Goal: Transaction & Acquisition: Download file/media

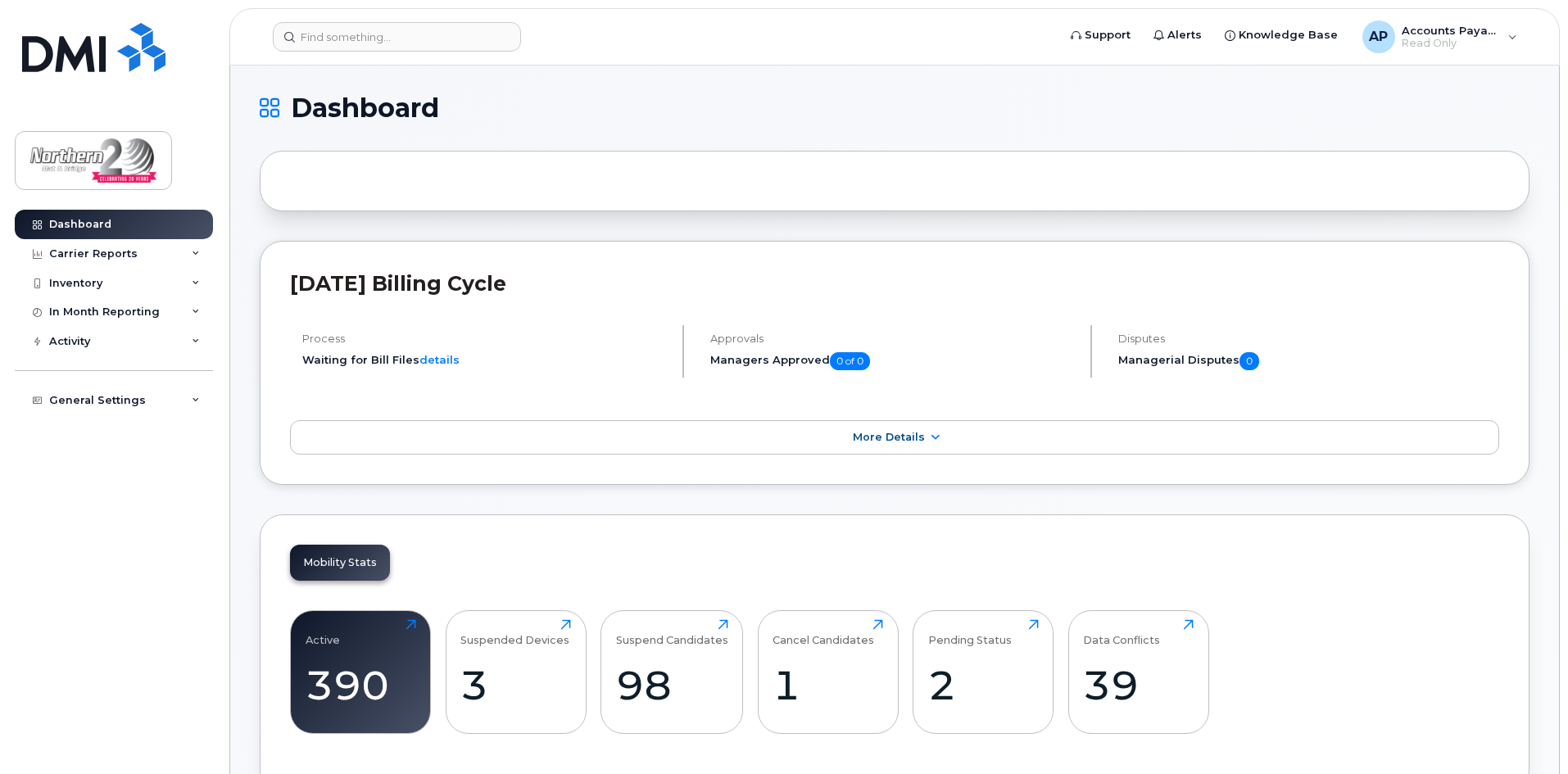
drag, startPoint x: 878, startPoint y: 440, endPoint x: 887, endPoint y: 512, distance: 72.6
click at [878, 440] on span "More Details" at bounding box center [888, 437] width 72 height 12
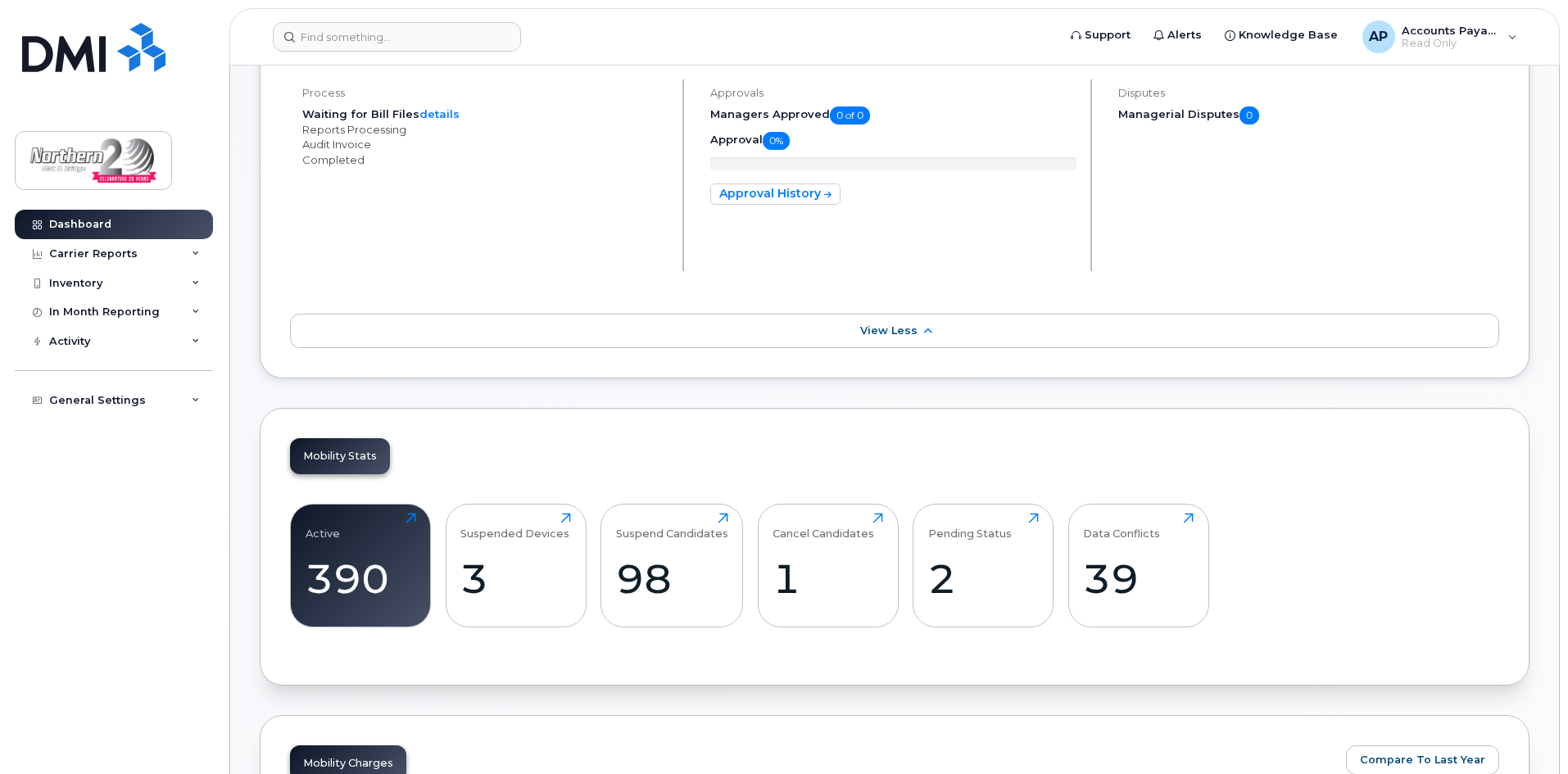
scroll to position [491, 0]
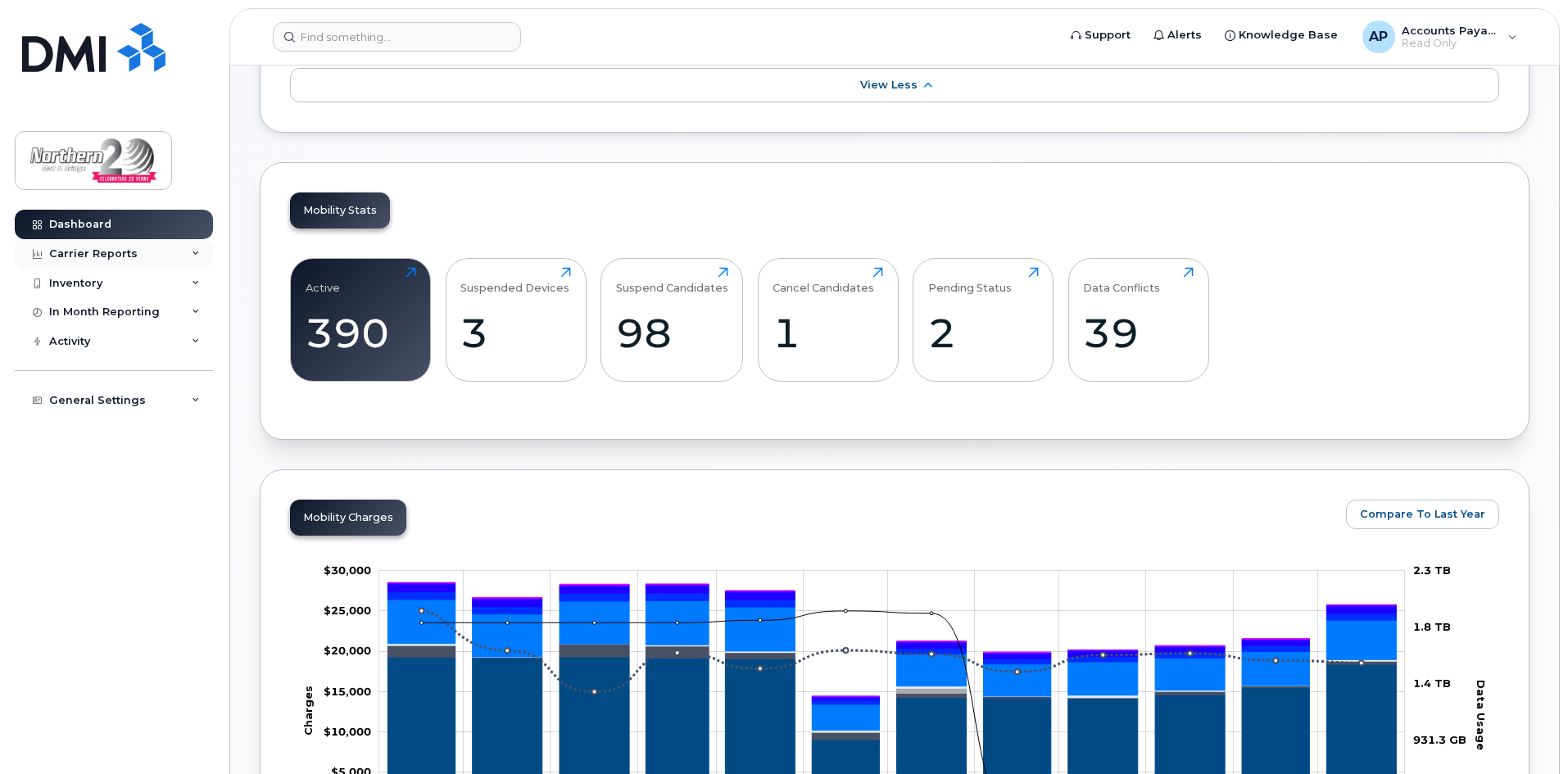
click at [125, 248] on div "Carrier Reports" at bounding box center [93, 254] width 88 height 13
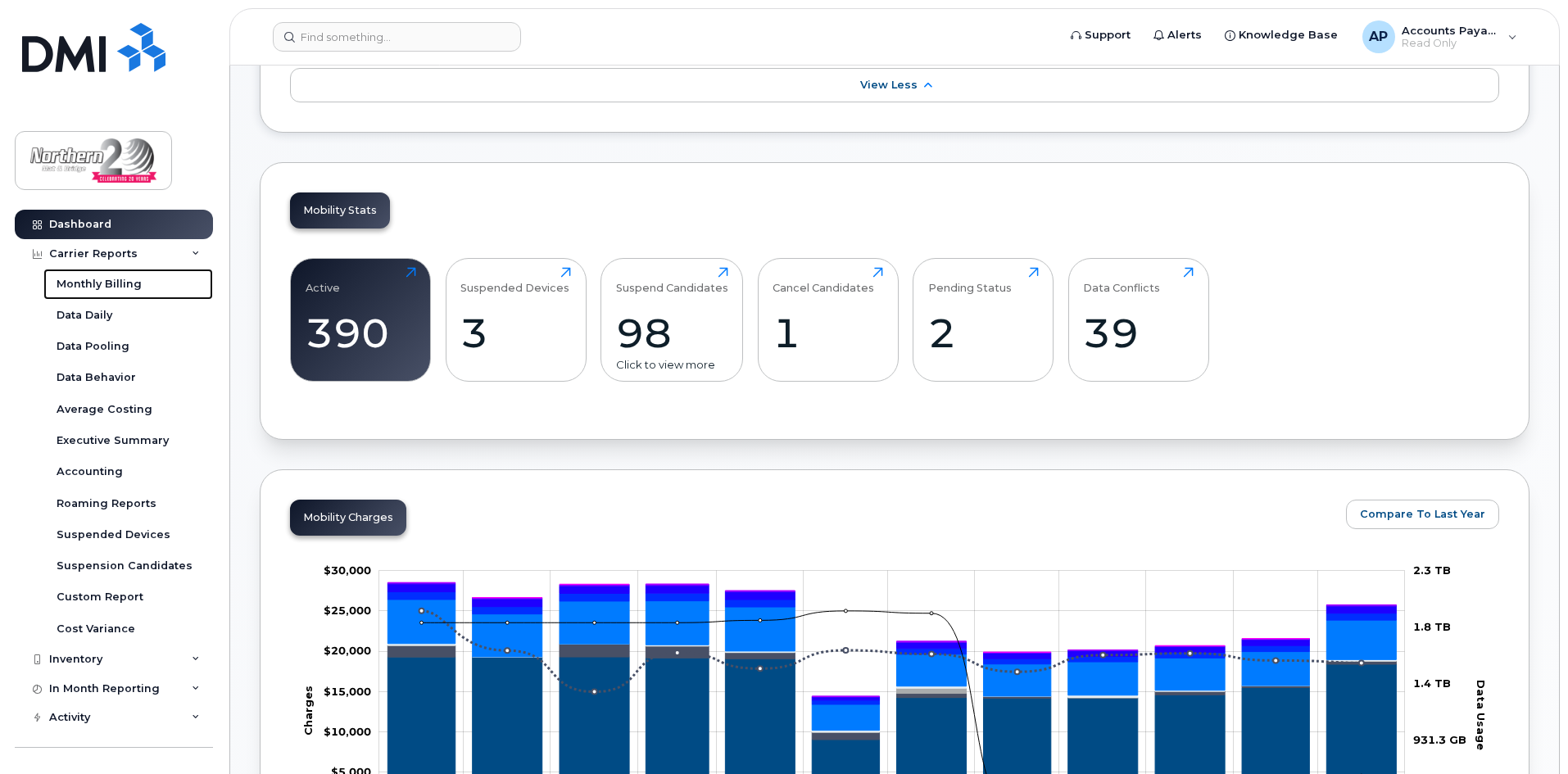
drag, startPoint x: 104, startPoint y: 288, endPoint x: 642, endPoint y: 275, distance: 538.2
click at [104, 288] on div "Monthly Billing" at bounding box center [99, 284] width 85 height 14
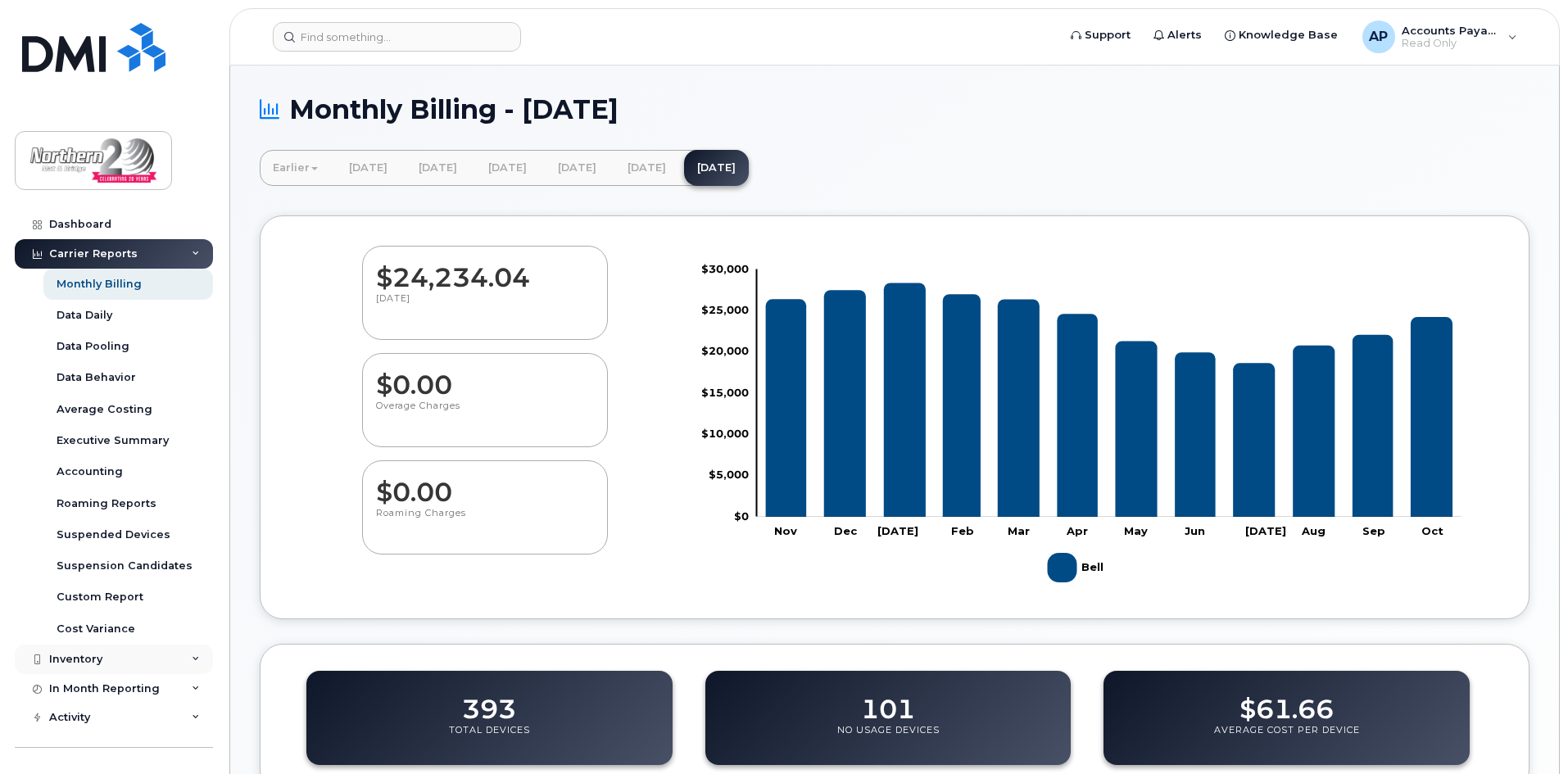
click at [114, 657] on div "Inventory" at bounding box center [113, 659] width 198 height 30
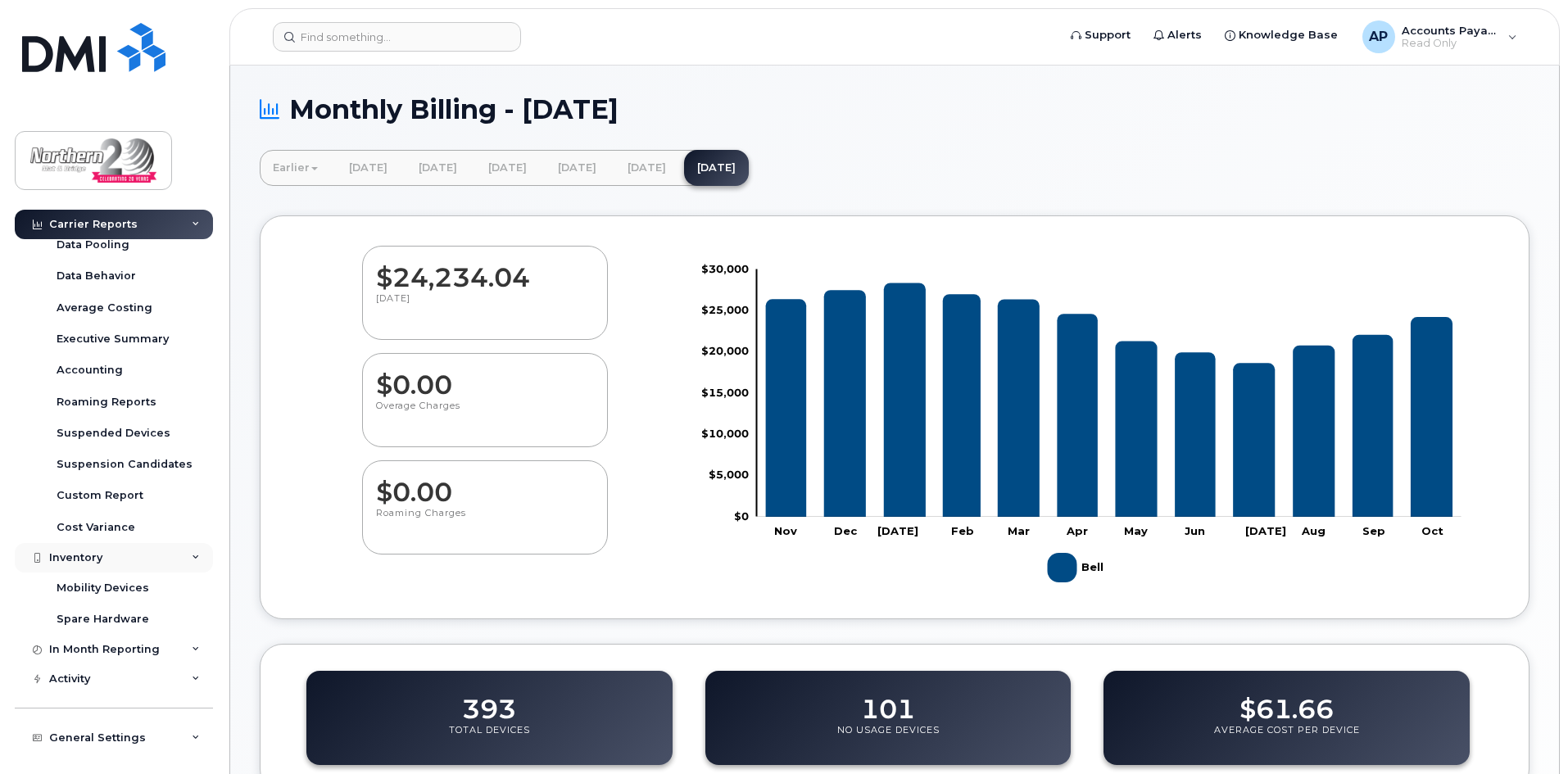
scroll to position [104, 0]
click at [144, 637] on div "In Month Reporting" at bounding box center [113, 646] width 198 height 30
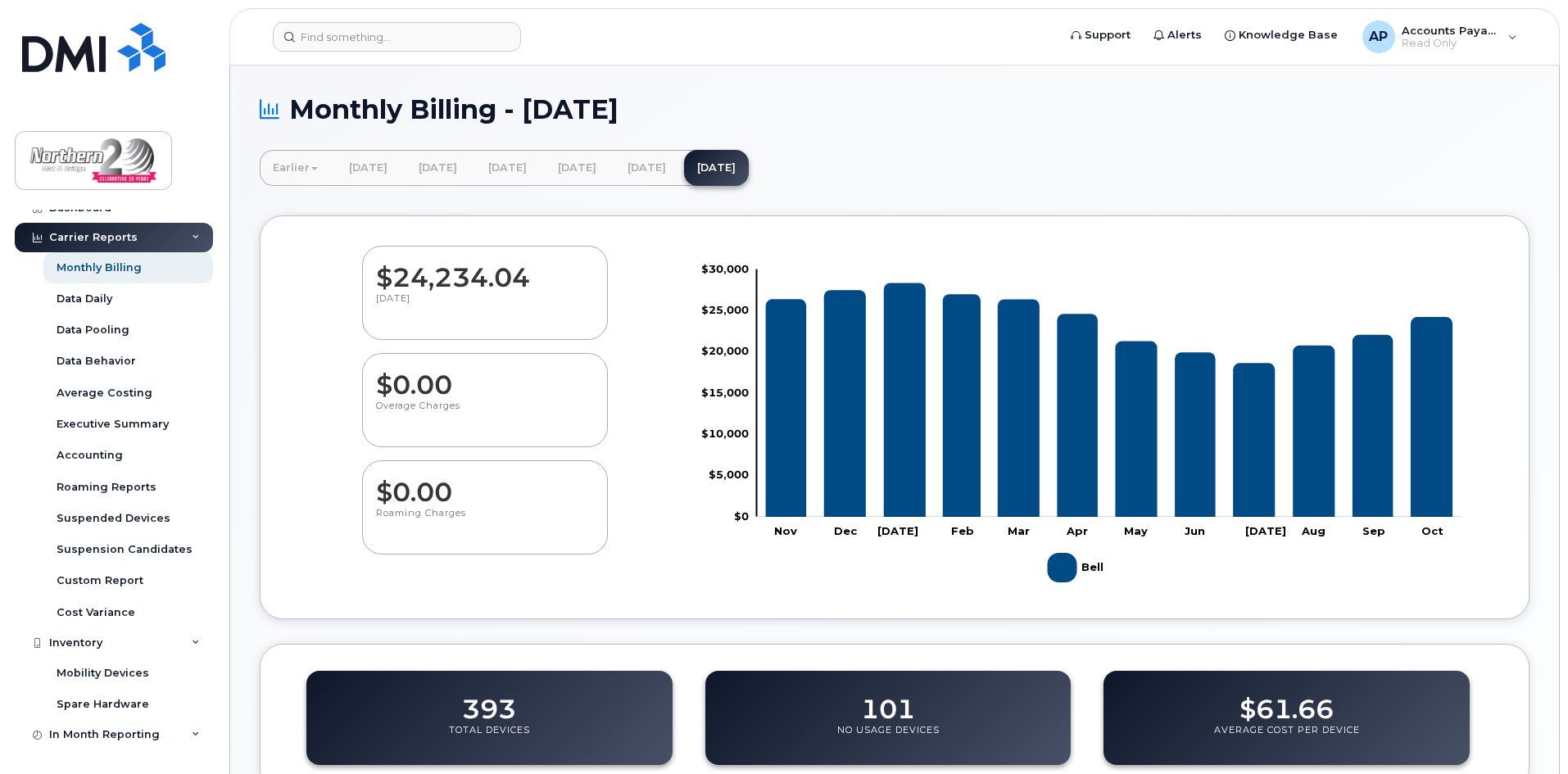
scroll to position [0, 0]
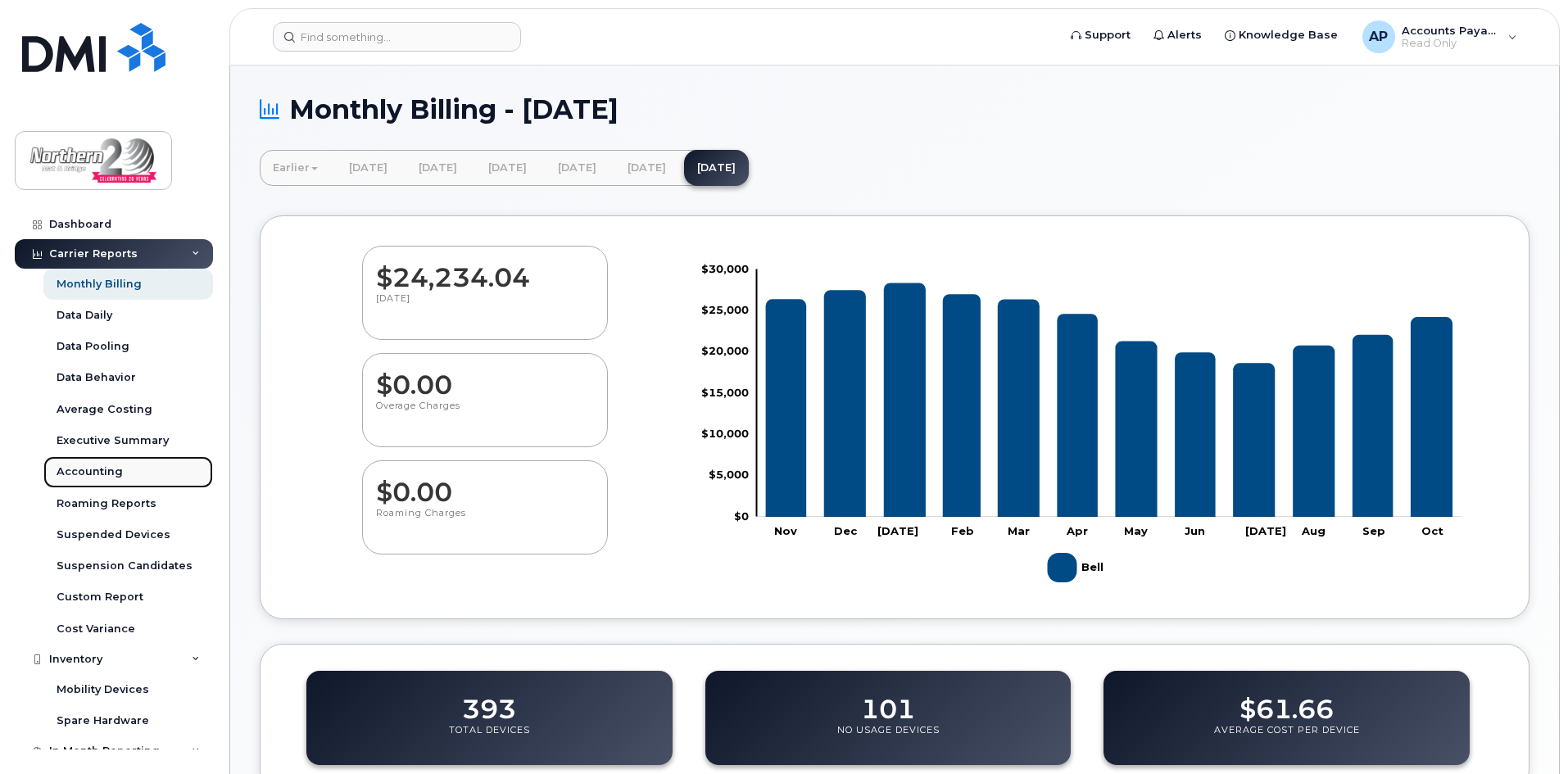
drag, startPoint x: 79, startPoint y: 468, endPoint x: 171, endPoint y: 467, distance: 92.0
click at [79, 468] on div "Accounting" at bounding box center [89, 471] width 66 height 14
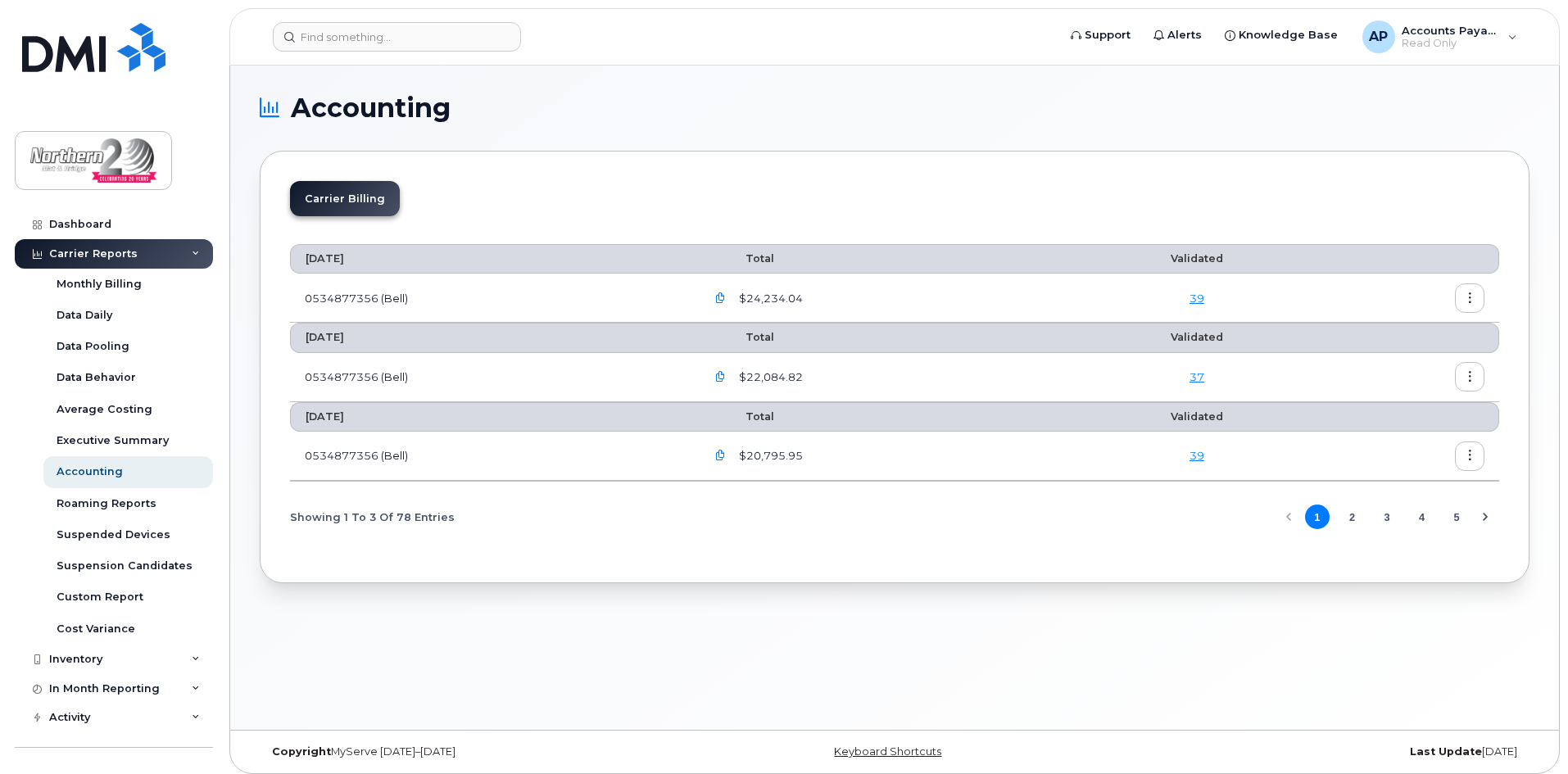
click at [722, 299] on icon "button" at bounding box center [719, 298] width 11 height 11
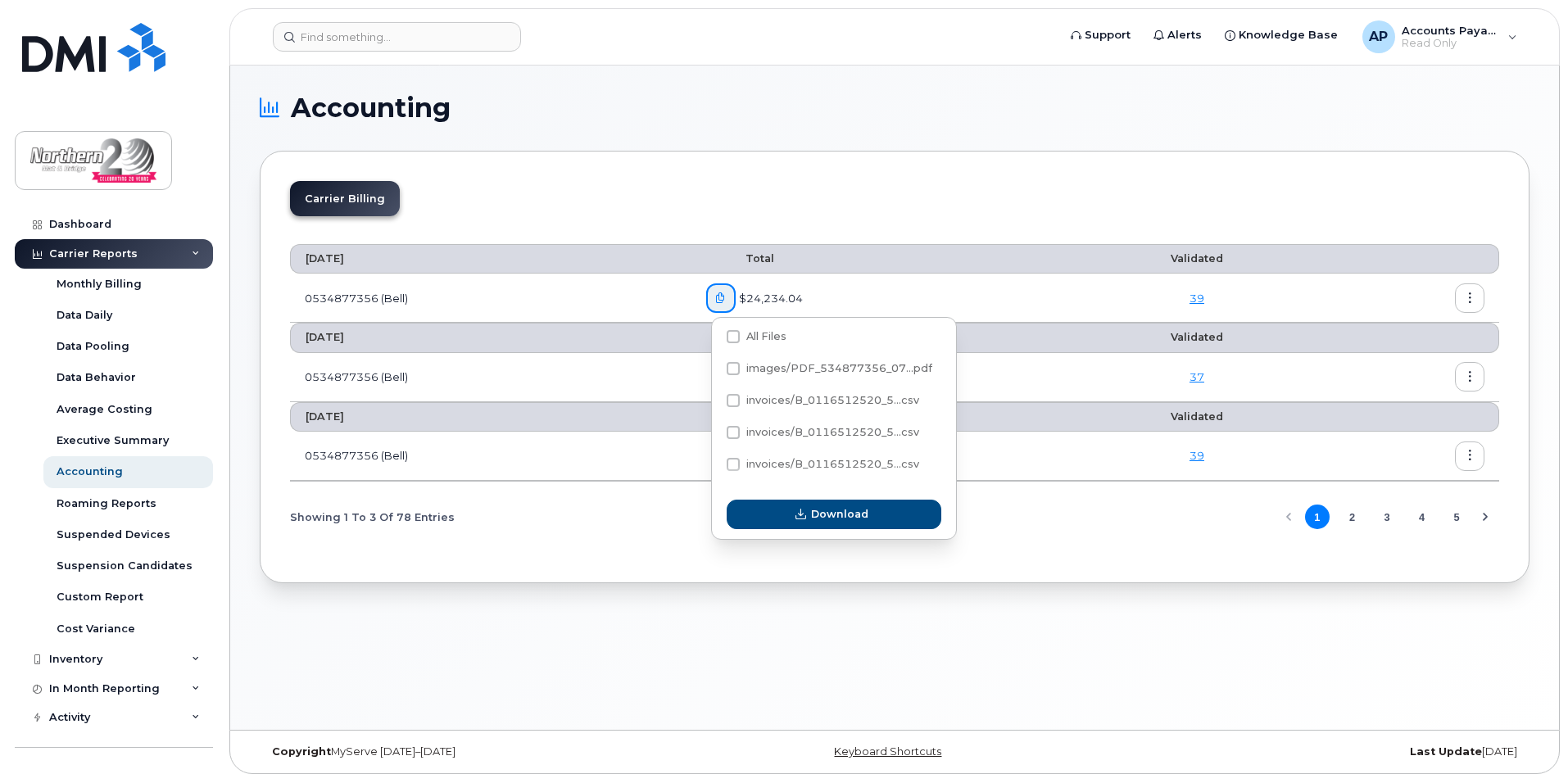
click at [1467, 296] on icon "button" at bounding box center [1469, 298] width 11 height 11
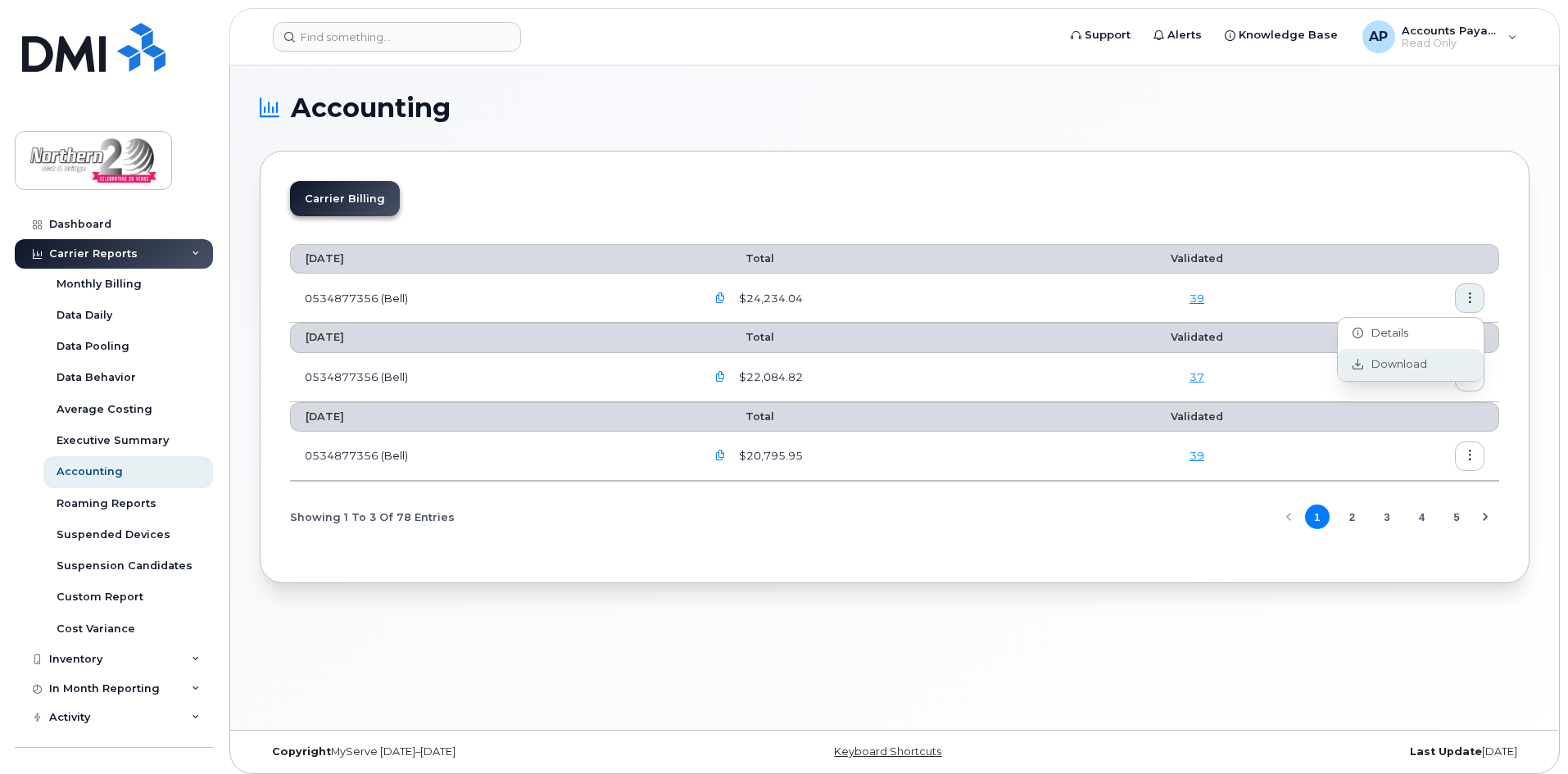
click at [1378, 366] on span "Download" at bounding box center [1395, 364] width 64 height 14
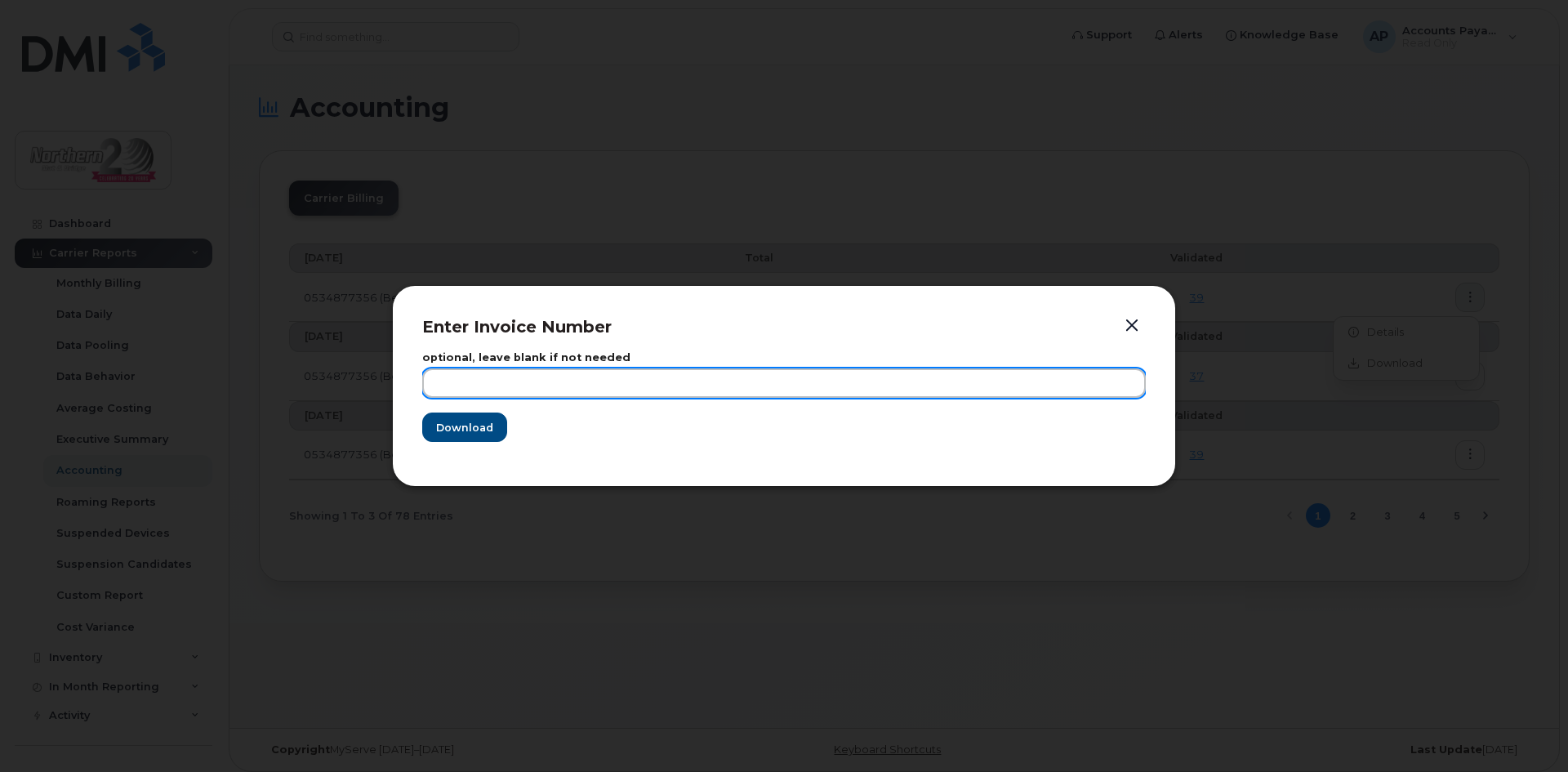
click at [541, 379] on input "text" at bounding box center [784, 383] width 724 height 30
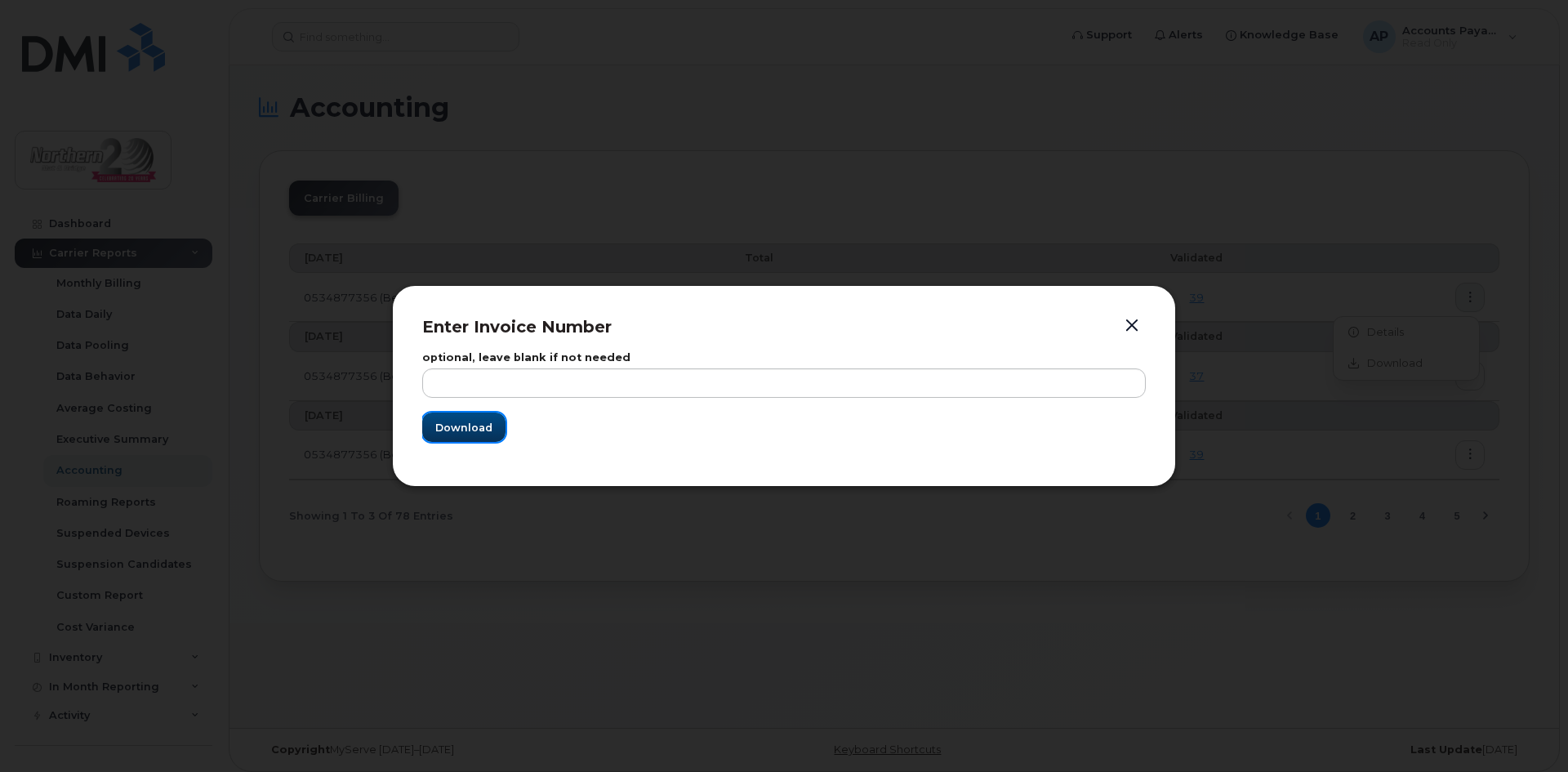
click at [466, 424] on span "Download" at bounding box center [464, 427] width 57 height 15
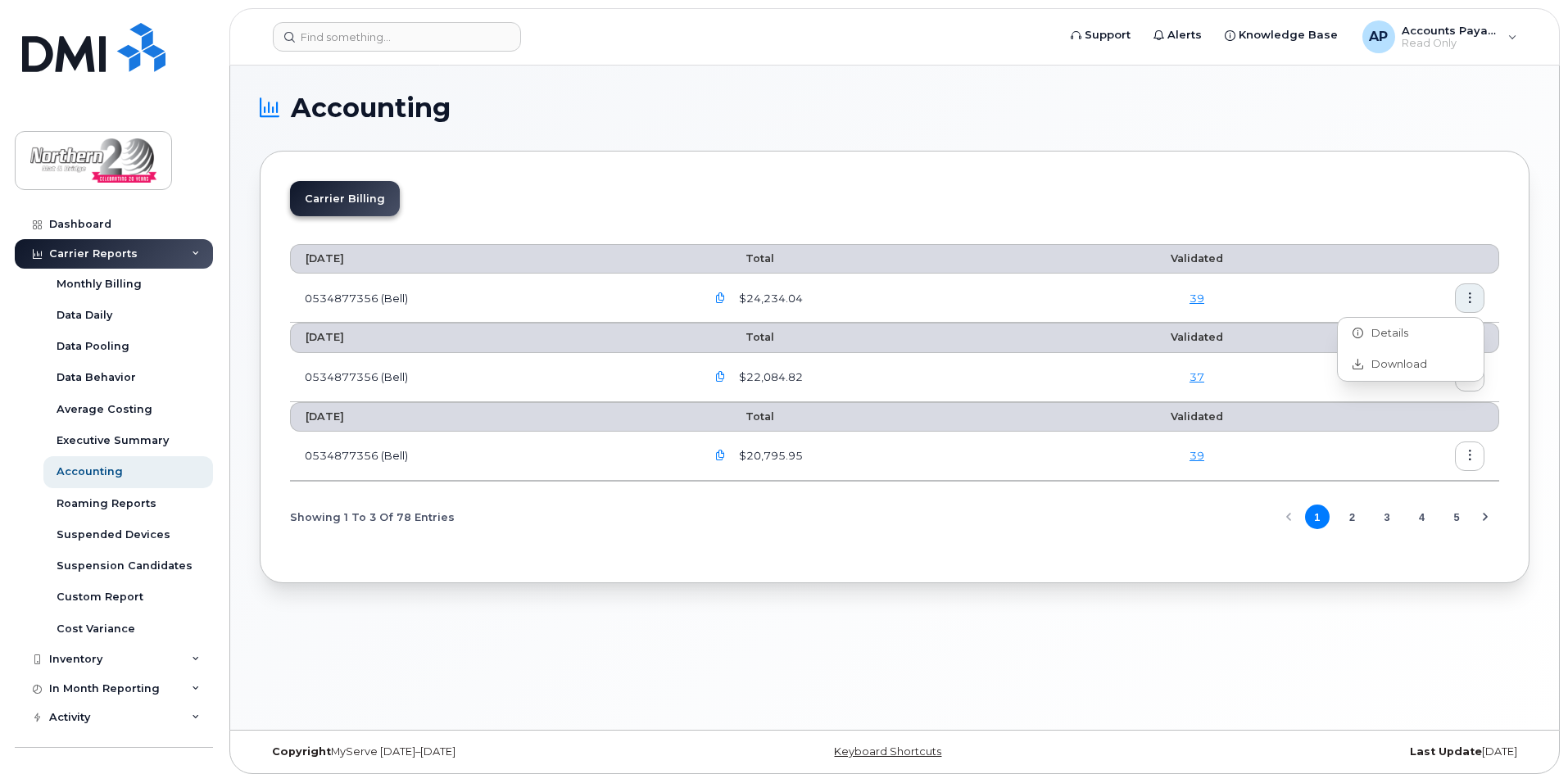
click at [726, 296] on icon "button" at bounding box center [719, 298] width 11 height 11
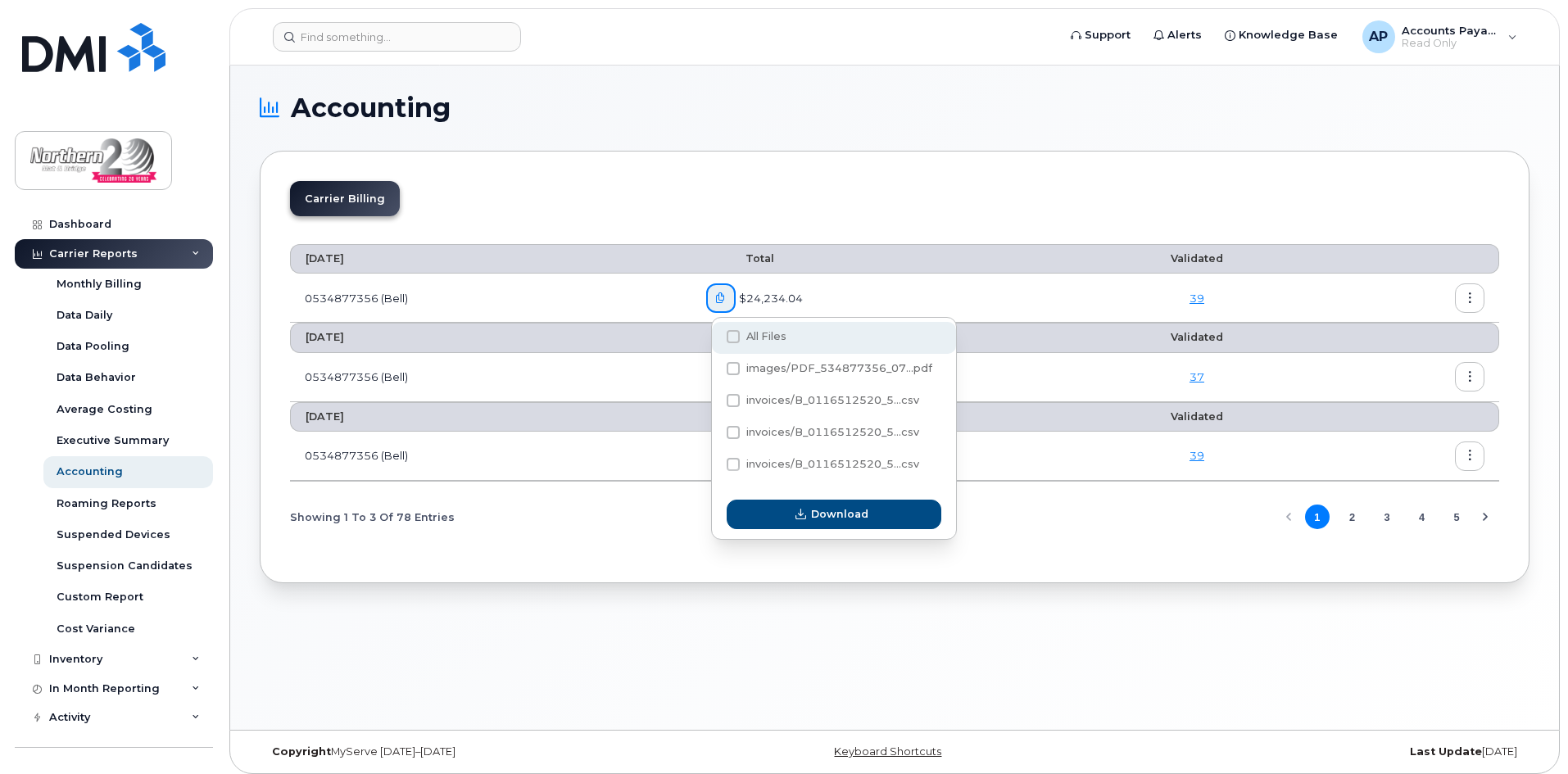
click at [728, 335] on span at bounding box center [733, 337] width 13 height 13
click at [715, 335] on input "All Files" at bounding box center [711, 337] width 9 height 9
checkbox input "true"
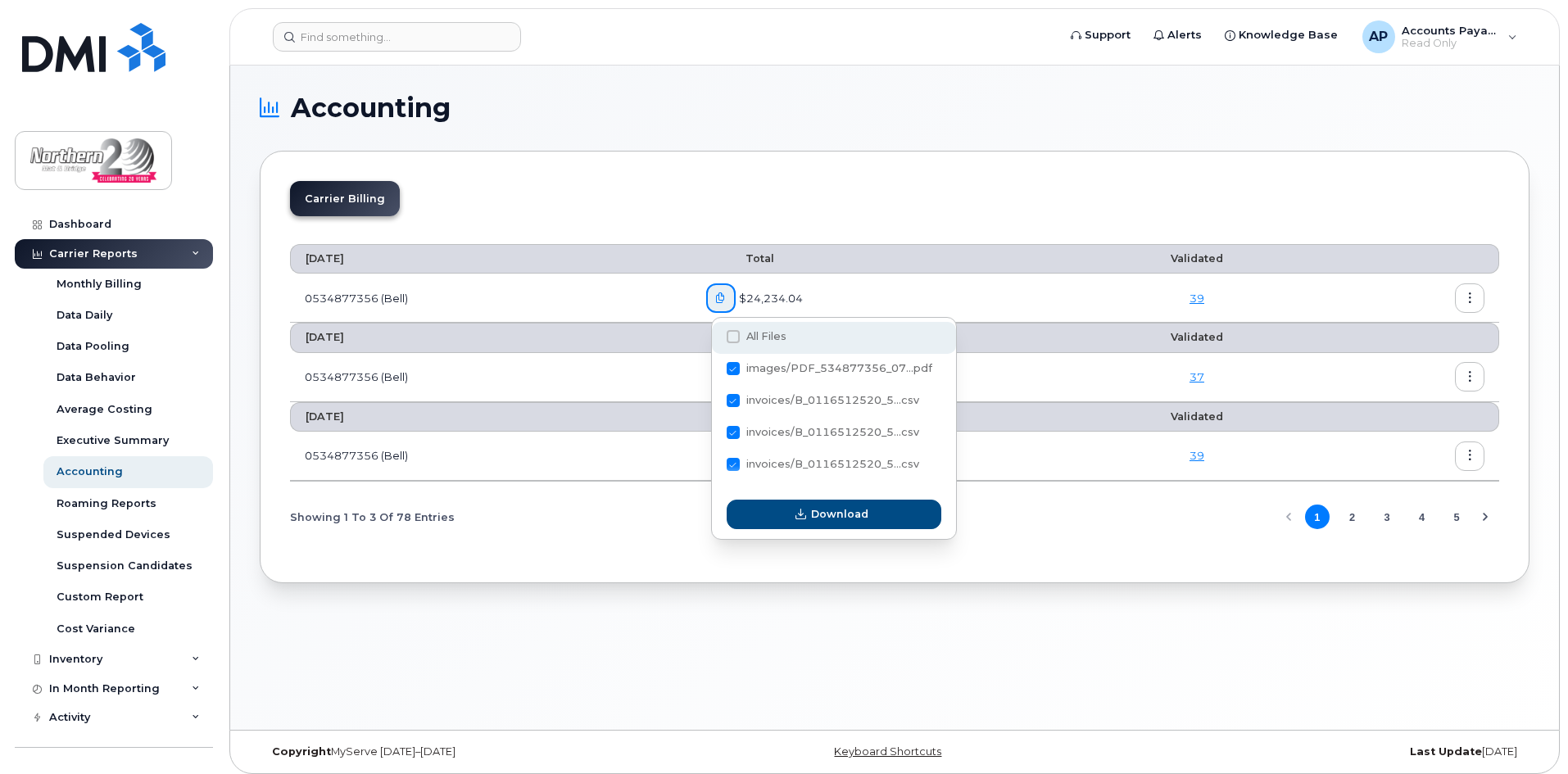
checkbox input "true"
click at [885, 263] on th "Total" at bounding box center [882, 259] width 381 height 30
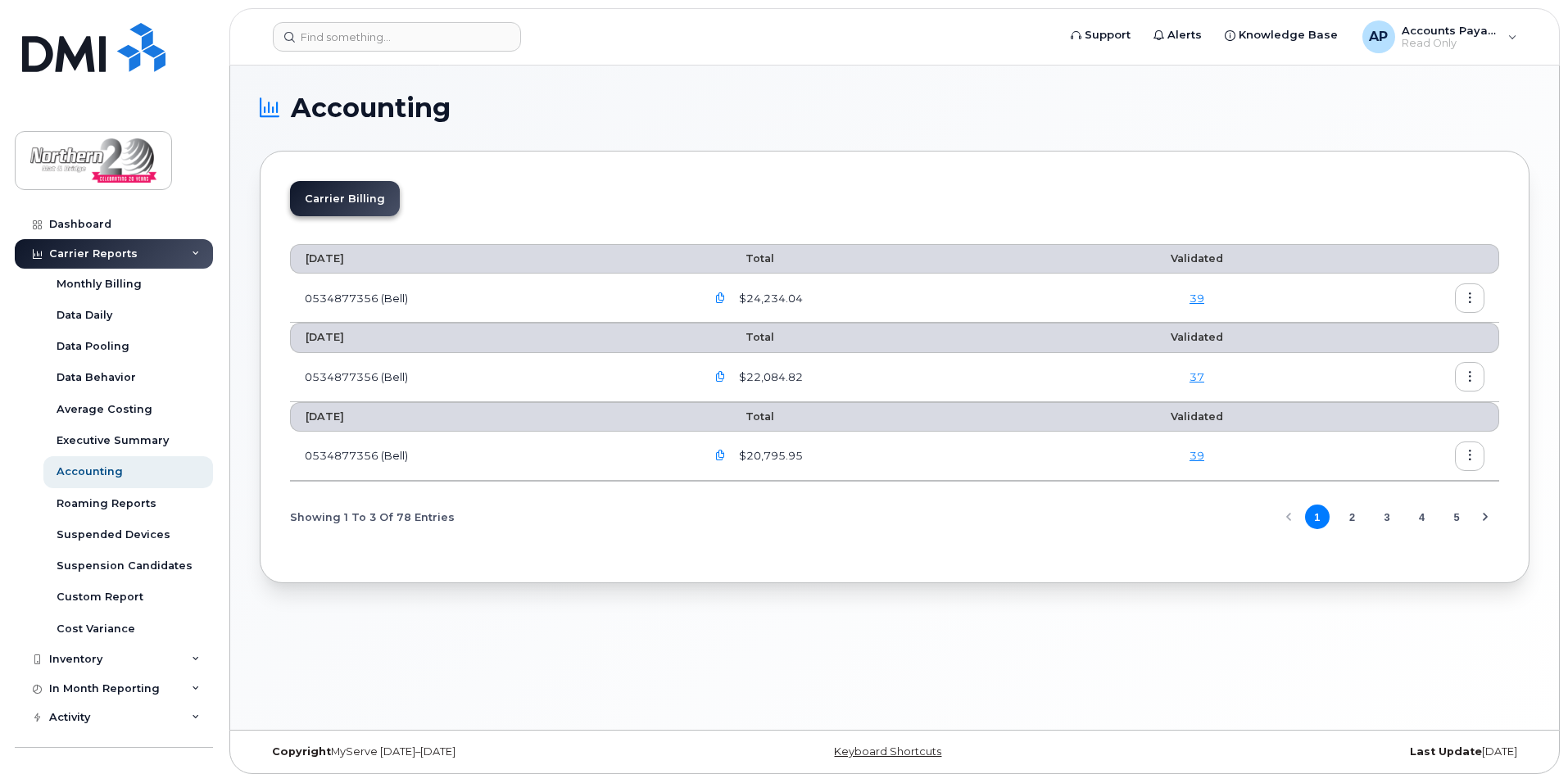
click at [1475, 296] on button "button" at bounding box center [1469, 298] width 30 height 30
click at [352, 299] on td "0534877356 (Bell)" at bounding box center [490, 298] width 401 height 49
click at [359, 202] on li "Carrier Billing" at bounding box center [345, 198] width 110 height 35
click at [726, 297] on icon "button" at bounding box center [719, 298] width 11 height 11
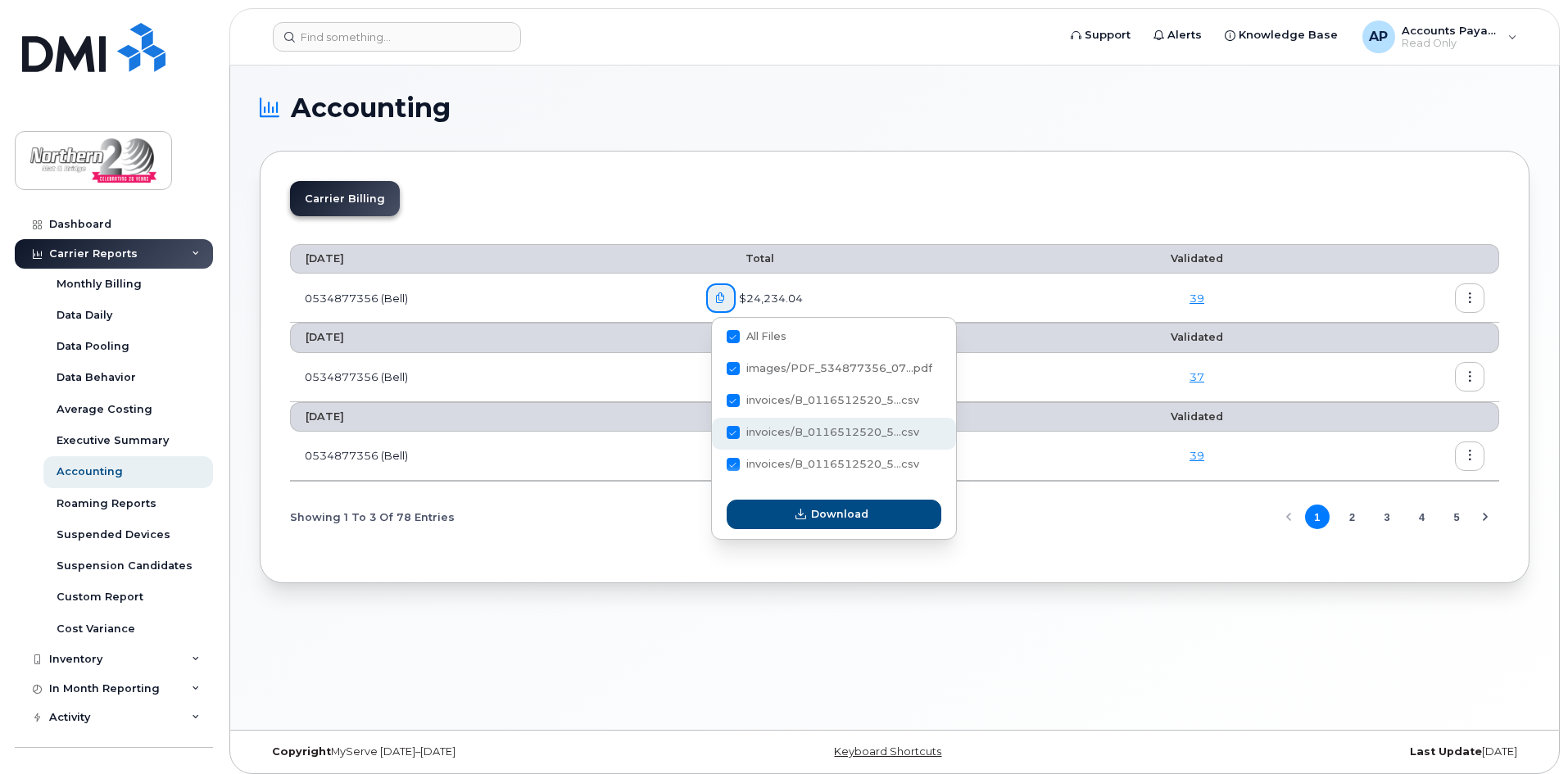
drag, startPoint x: 731, startPoint y: 401, endPoint x: 732, endPoint y: 417, distance: 16.0
click at [731, 400] on span at bounding box center [733, 400] width 13 height 13
click at [715, 400] on input "invoices/B_0116512520_5...csv" at bounding box center [711, 401] width 9 height 9
checkbox input "true"
checkbox input "false"
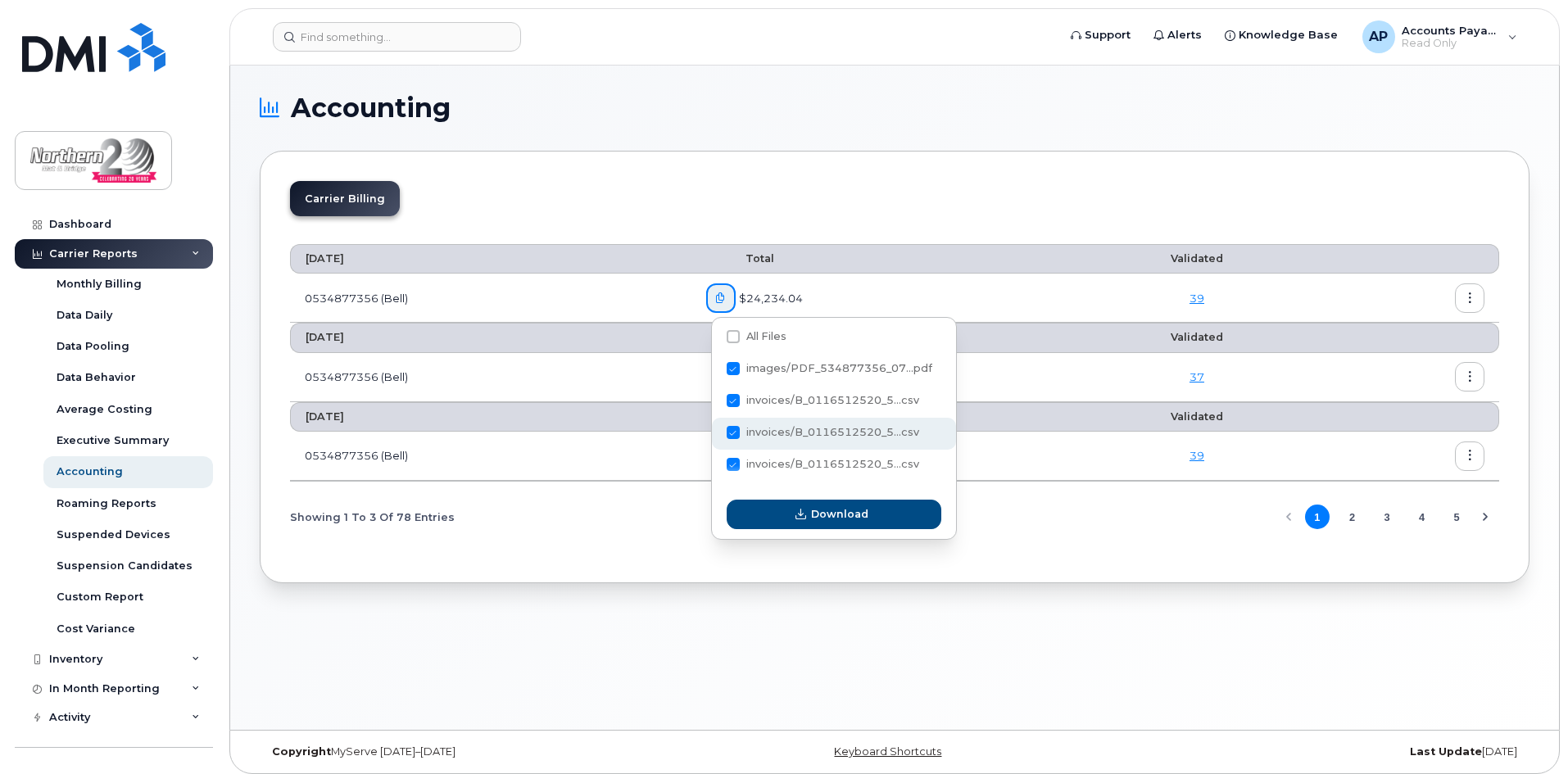
checkbox input "false"
click at [732, 426] on span at bounding box center [733, 433] width 13 height 13
click at [715, 429] on input "invoices/B_0116512520_5...csv" at bounding box center [711, 433] width 9 height 9
checkbox input "false"
click at [730, 463] on span at bounding box center [733, 465] width 13 height 13
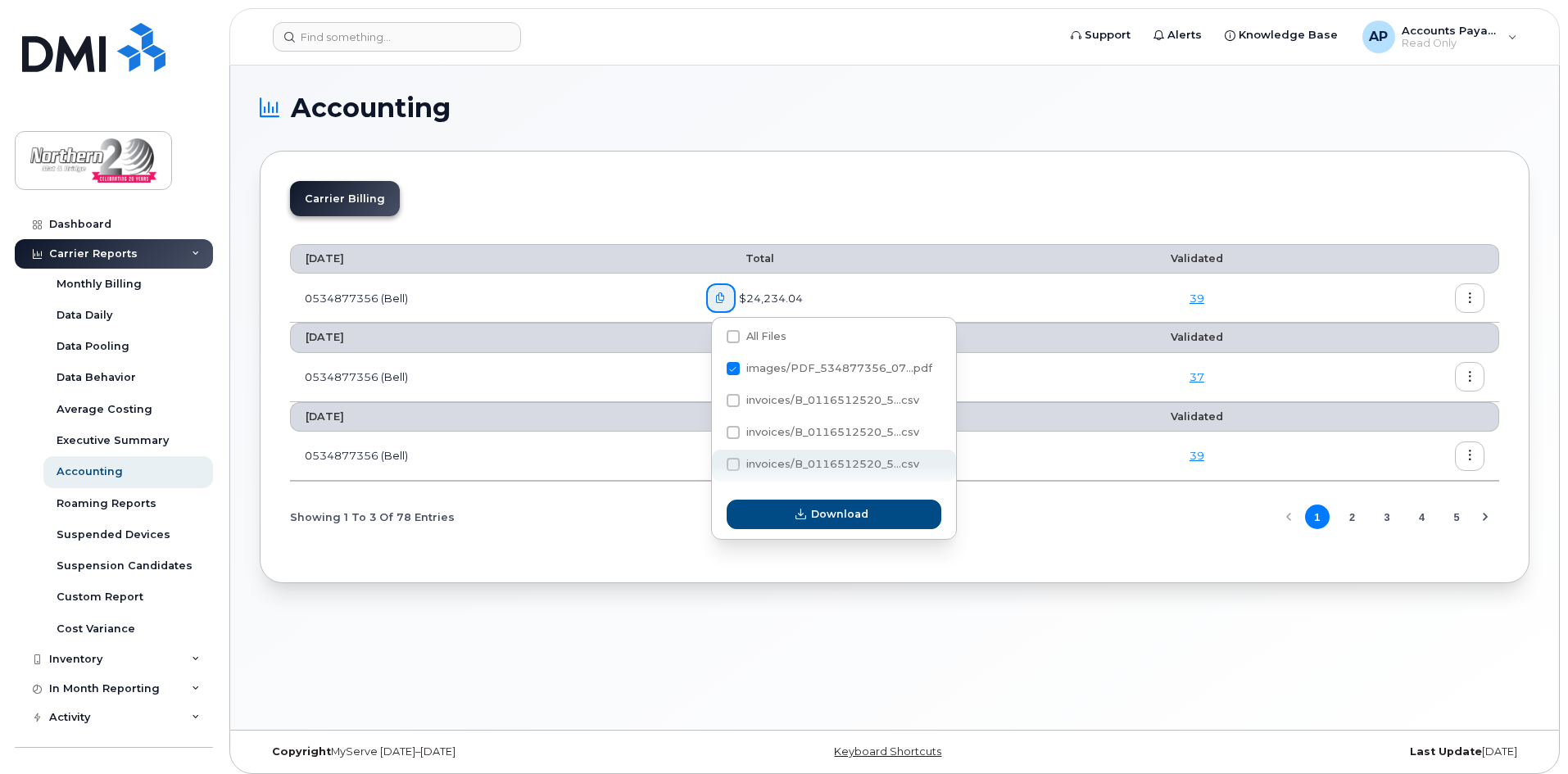
click at [715, 463] on input "invoices/B_0116512520_5...csv" at bounding box center [711, 465] width 9 height 9
checkbox input "false"
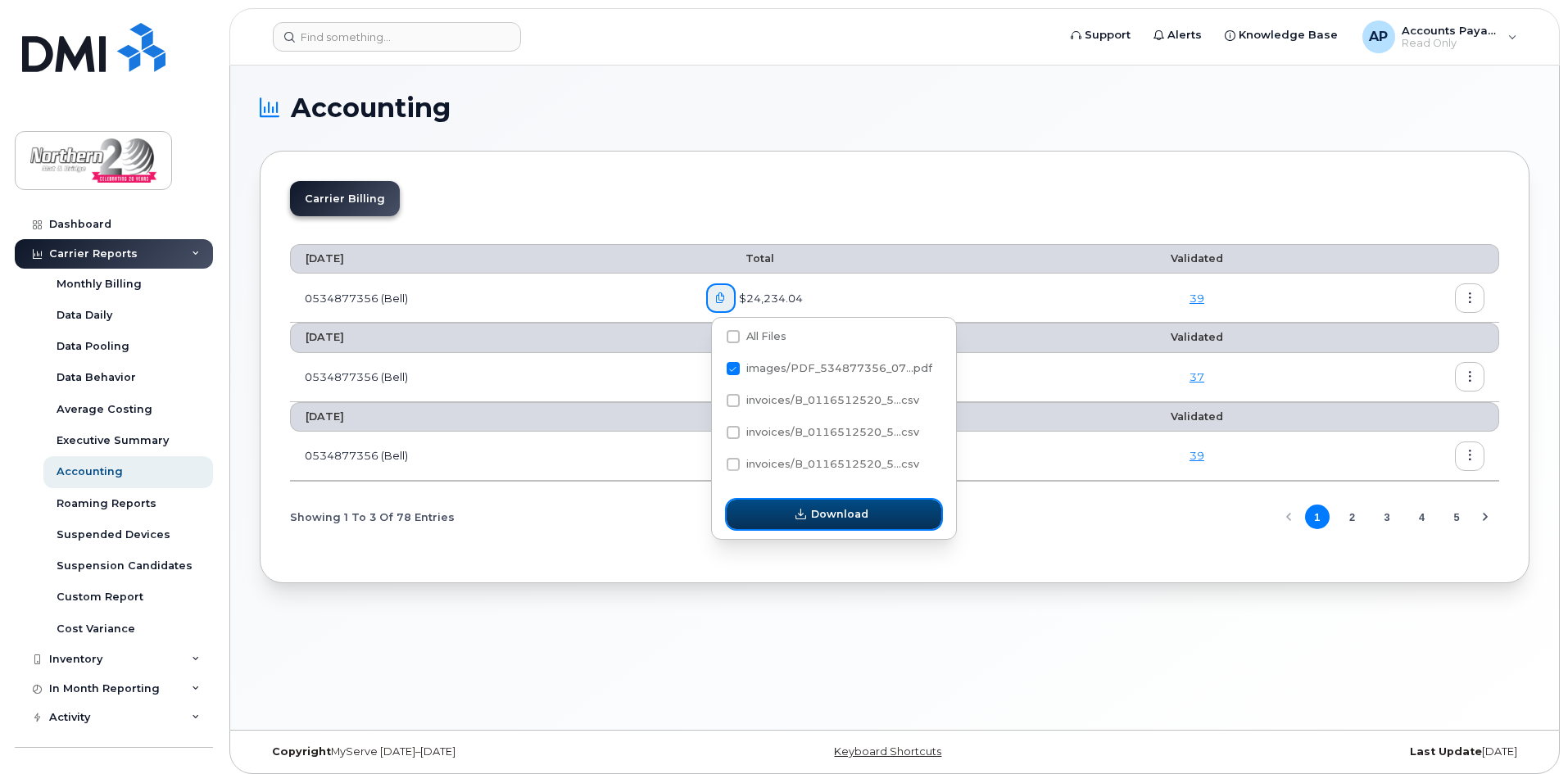
drag, startPoint x: 771, startPoint y: 512, endPoint x: 732, endPoint y: 476, distance: 53.1
click at [771, 512] on button "Download" at bounding box center [833, 514] width 215 height 30
